Goal: Task Accomplishment & Management: Manage account settings

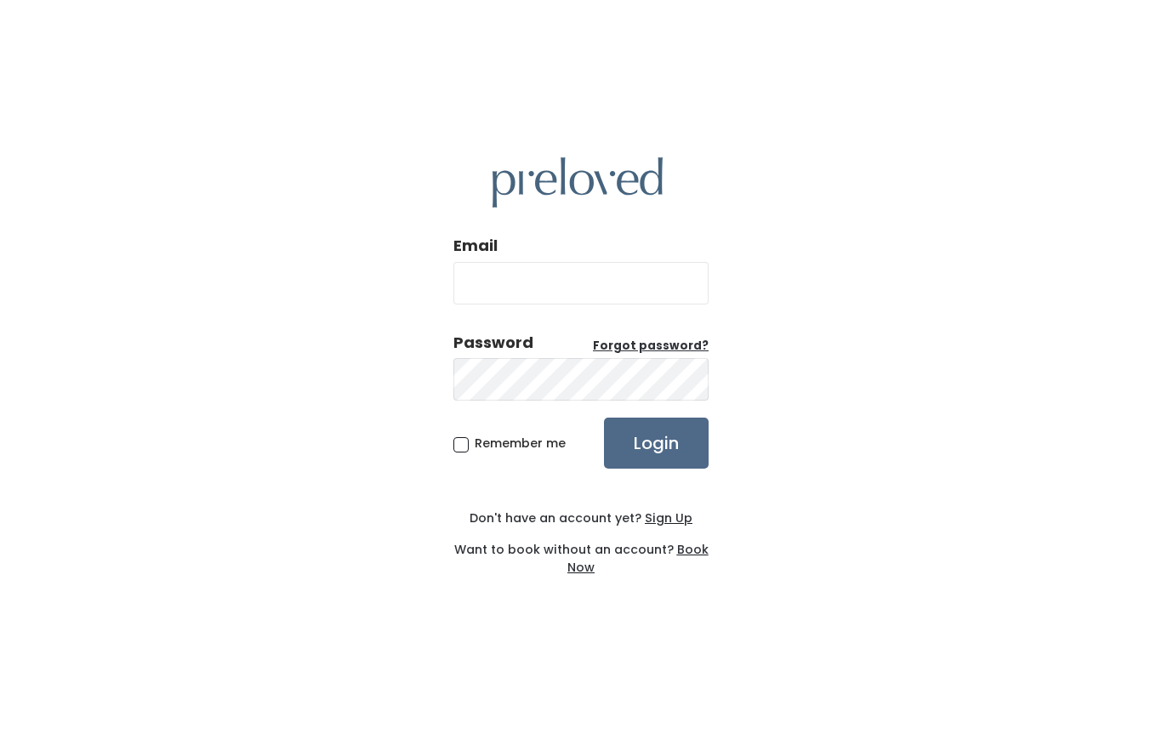
click at [583, 274] on input "Email" at bounding box center [580, 283] width 255 height 43
type input "phall99332@gmail.com"
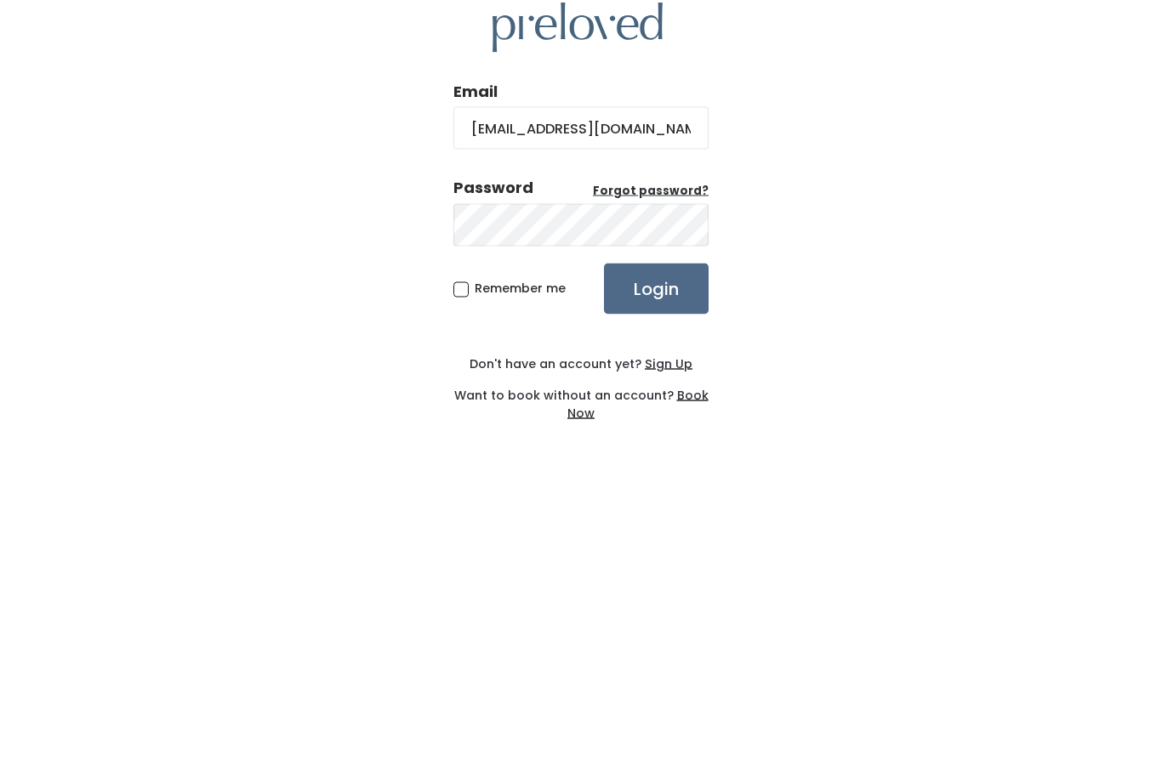
click at [674, 431] on input "Login" at bounding box center [656, 456] width 105 height 51
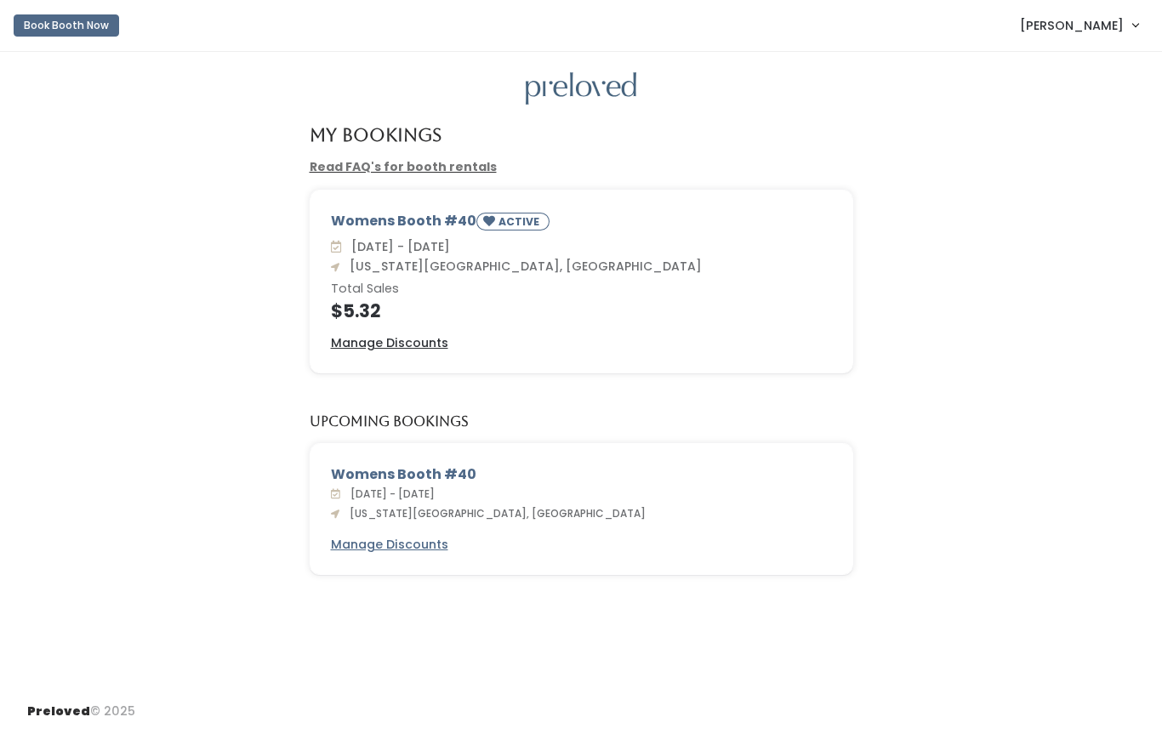
click at [428, 169] on link "Read FAQ's for booth rentals" at bounding box center [403, 166] width 187 height 17
click at [1124, 30] on link "Pamela Hall" at bounding box center [1079, 25] width 152 height 37
click at [1050, 147] on button "Logout" at bounding box center [1078, 143] width 152 height 31
